Goal: Understand process/instructions

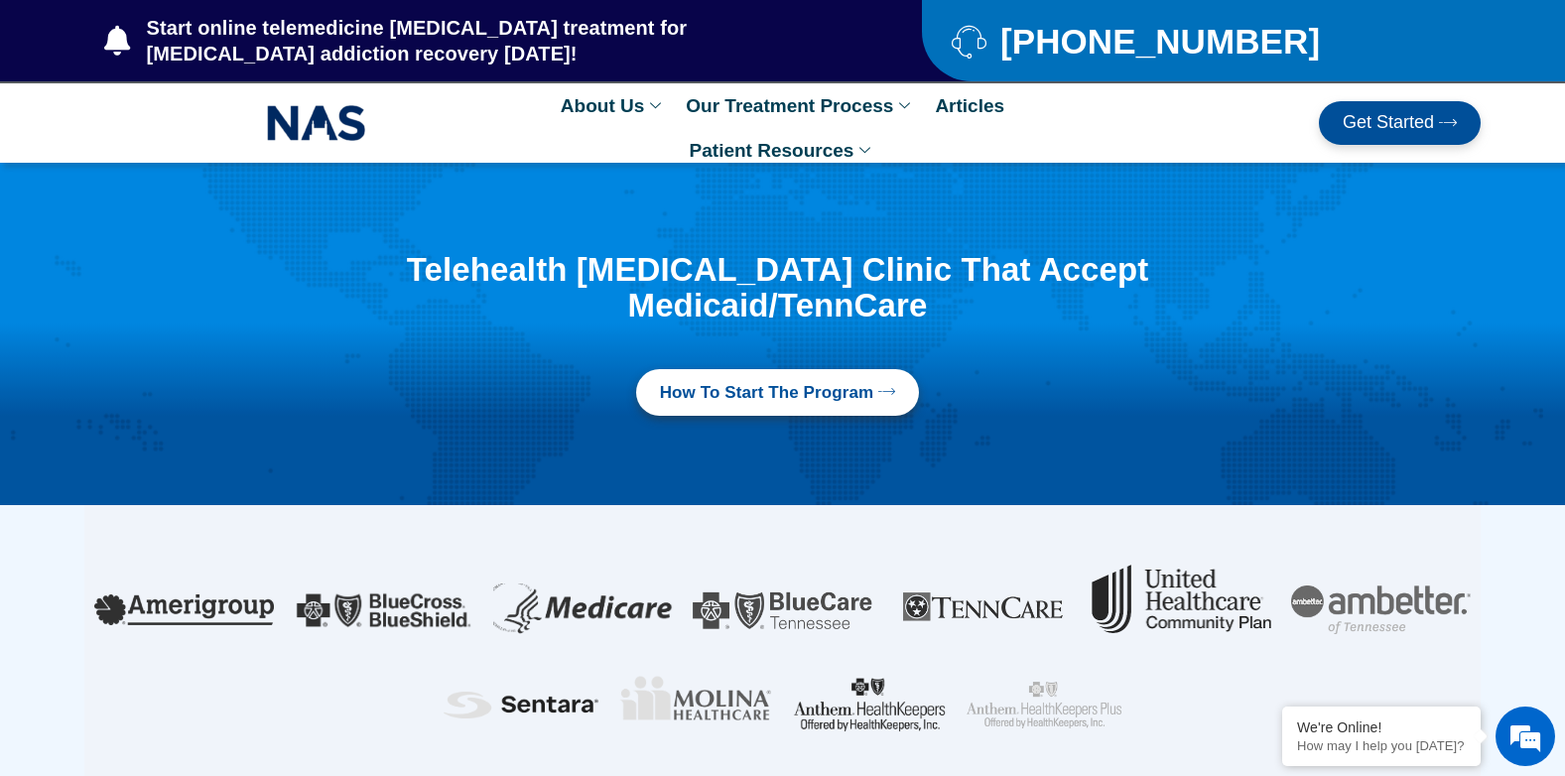
click at [742, 371] on link "How to Start the program" at bounding box center [778, 393] width 284 height 48
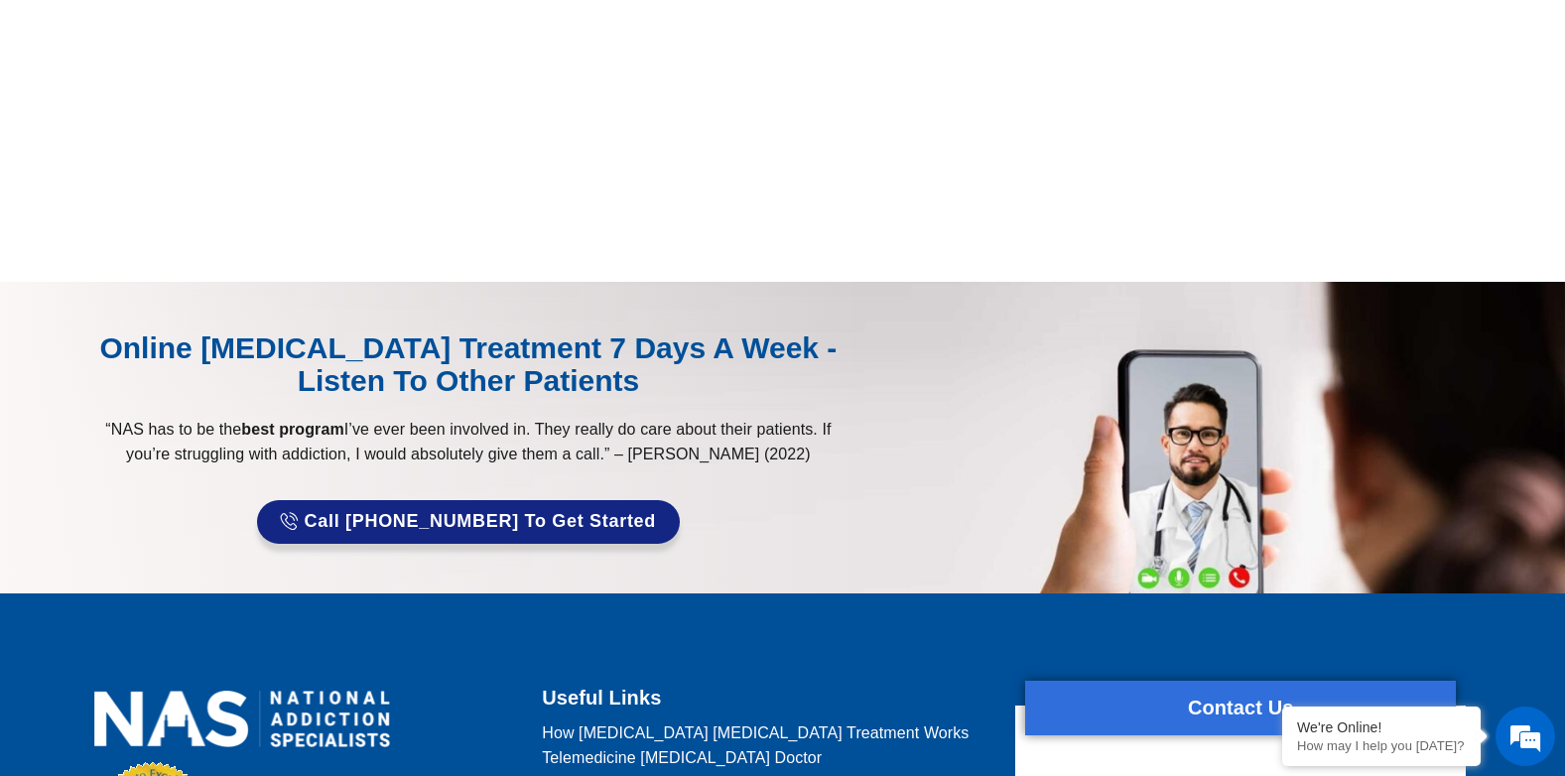
click at [517, 509] on link "Call [PHONE_NUMBER] to Get Started" at bounding box center [468, 522] width 423 height 44
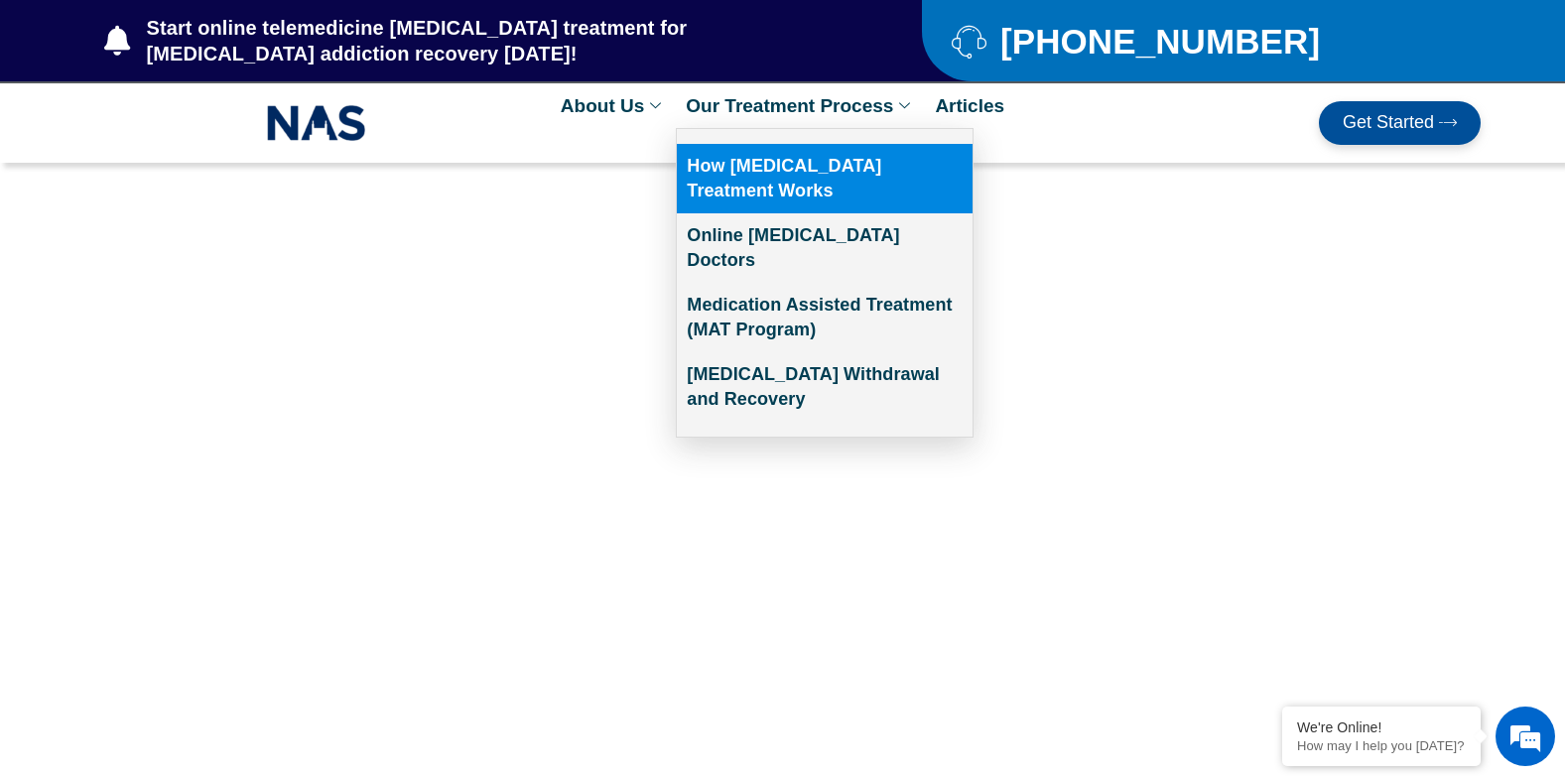
click at [718, 167] on link "How [MEDICAL_DATA] Treatment Works" at bounding box center [825, 178] width 296 height 69
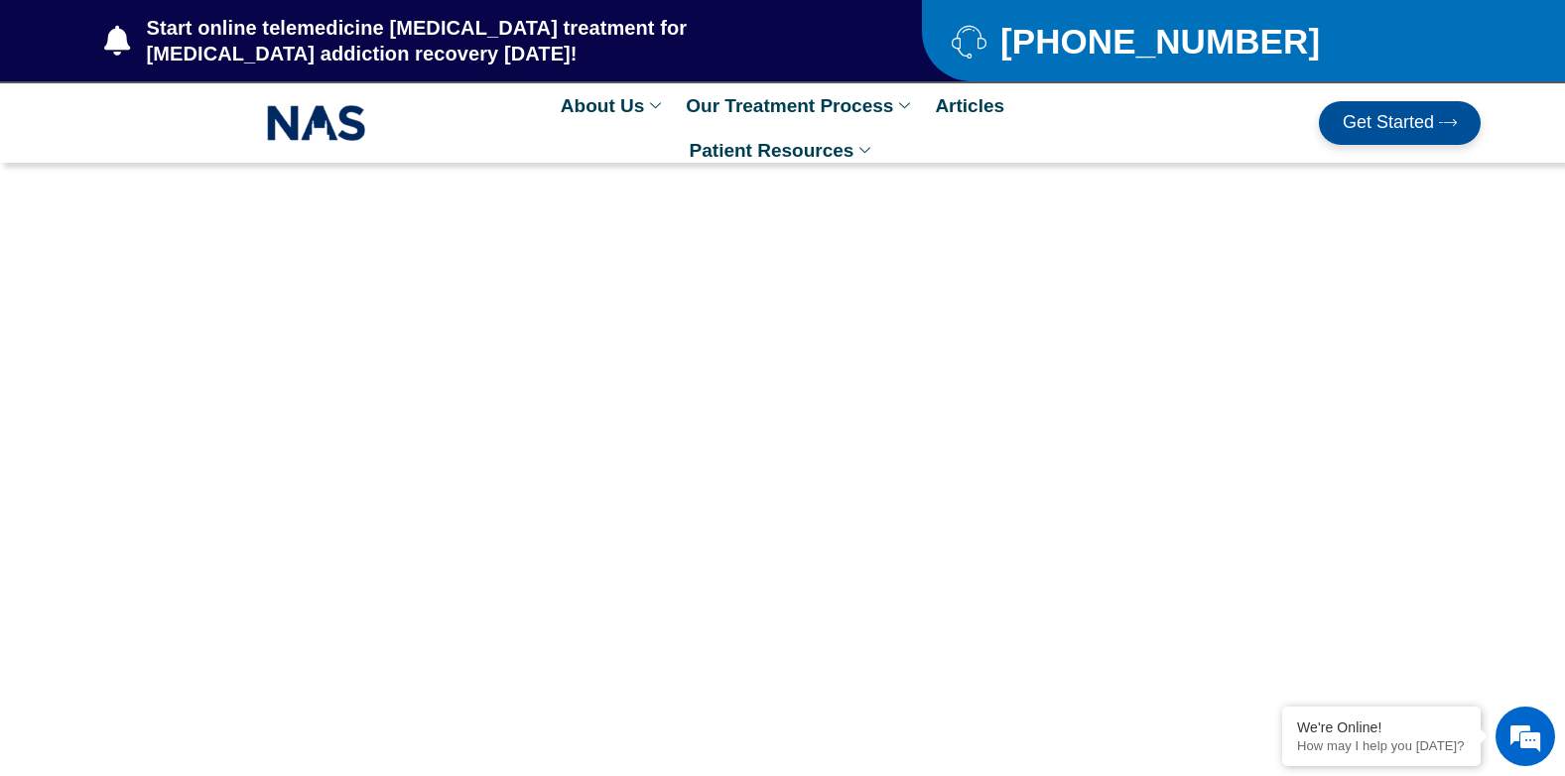
click at [1406, 118] on span "Get Started" at bounding box center [1388, 123] width 91 height 20
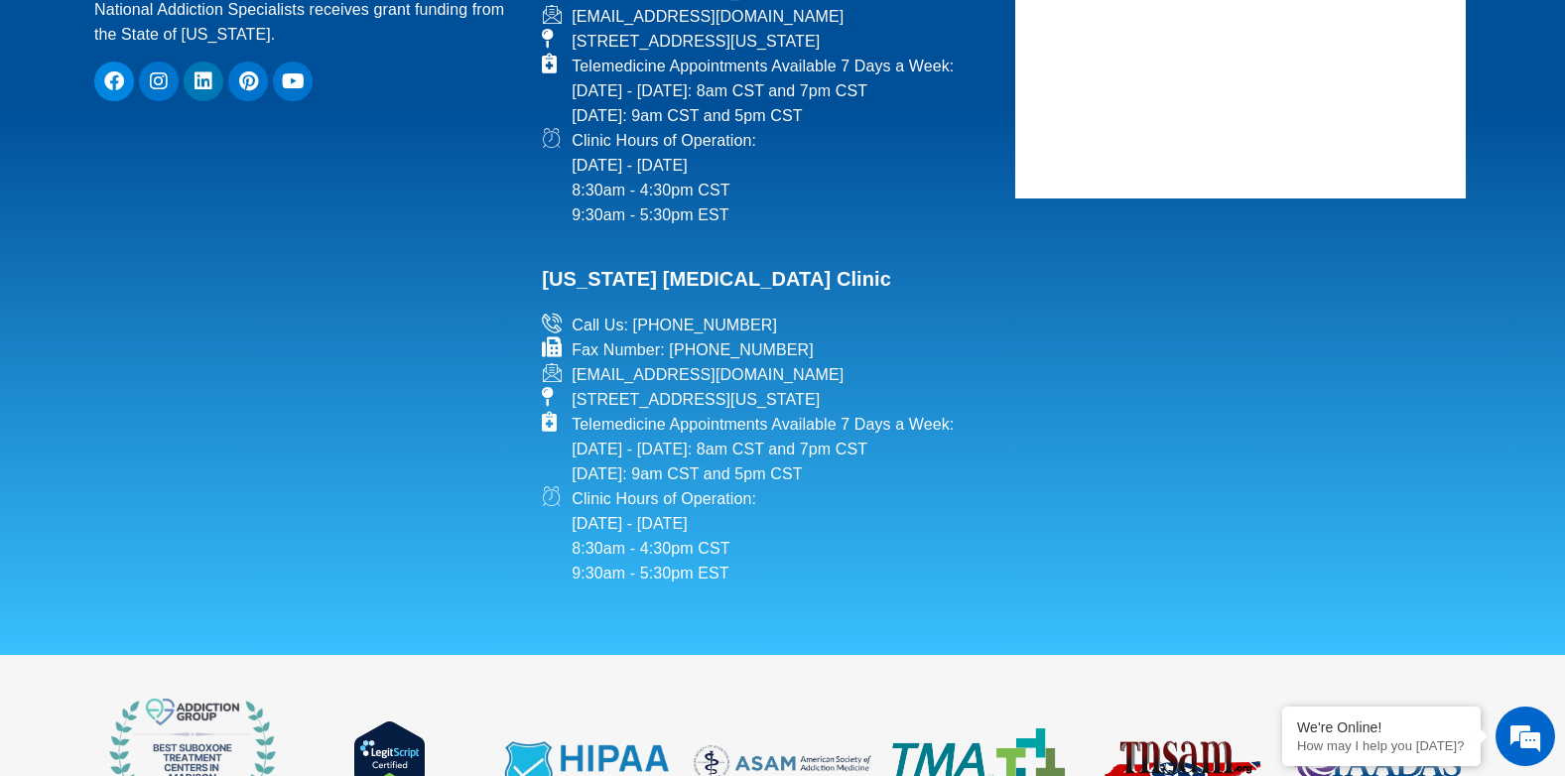
scroll to position [2679, 0]
